Goal: Information Seeking & Learning: Check status

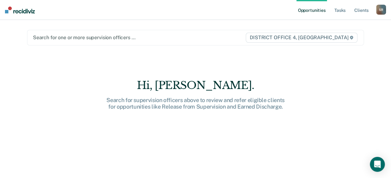
click at [64, 39] on div at bounding box center [139, 37] width 212 height 7
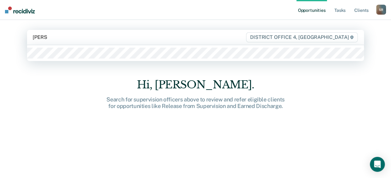
type input "[PERSON_NAME]"
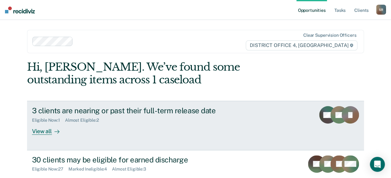
click at [264, 118] on link "3 clients are nearing or past their full-term release date Eligible Now : 1 Alm…" at bounding box center [195, 125] width 337 height 49
